Goal: Transaction & Acquisition: Obtain resource

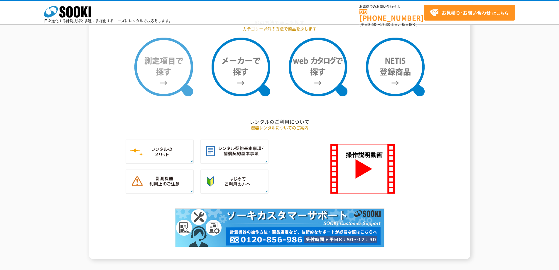
click at [159, 67] on img at bounding box center [163, 67] width 59 height 59
click at [156, 74] on img at bounding box center [163, 67] width 59 height 59
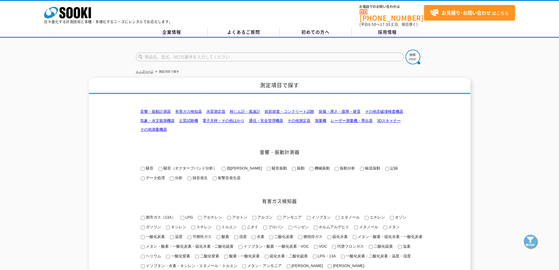
click at [366, 216] on input "エチレン" at bounding box center [367, 218] width 4 height 4
checkbox input "true"
click at [339, 216] on input "エタノール" at bounding box center [338, 218] width 4 height 4
checkbox input "true"
click at [374, 215] on span "エチレン" at bounding box center [377, 217] width 16 height 4
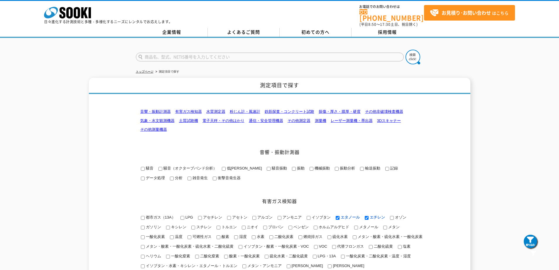
click at [369, 216] on input "エチレン" at bounding box center [367, 218] width 4 height 4
checkbox input "false"
click at [339, 216] on input "エタノール" at bounding box center [338, 218] width 4 height 4
checkbox input "false"
